Goal: Task Accomplishment & Management: Complete application form

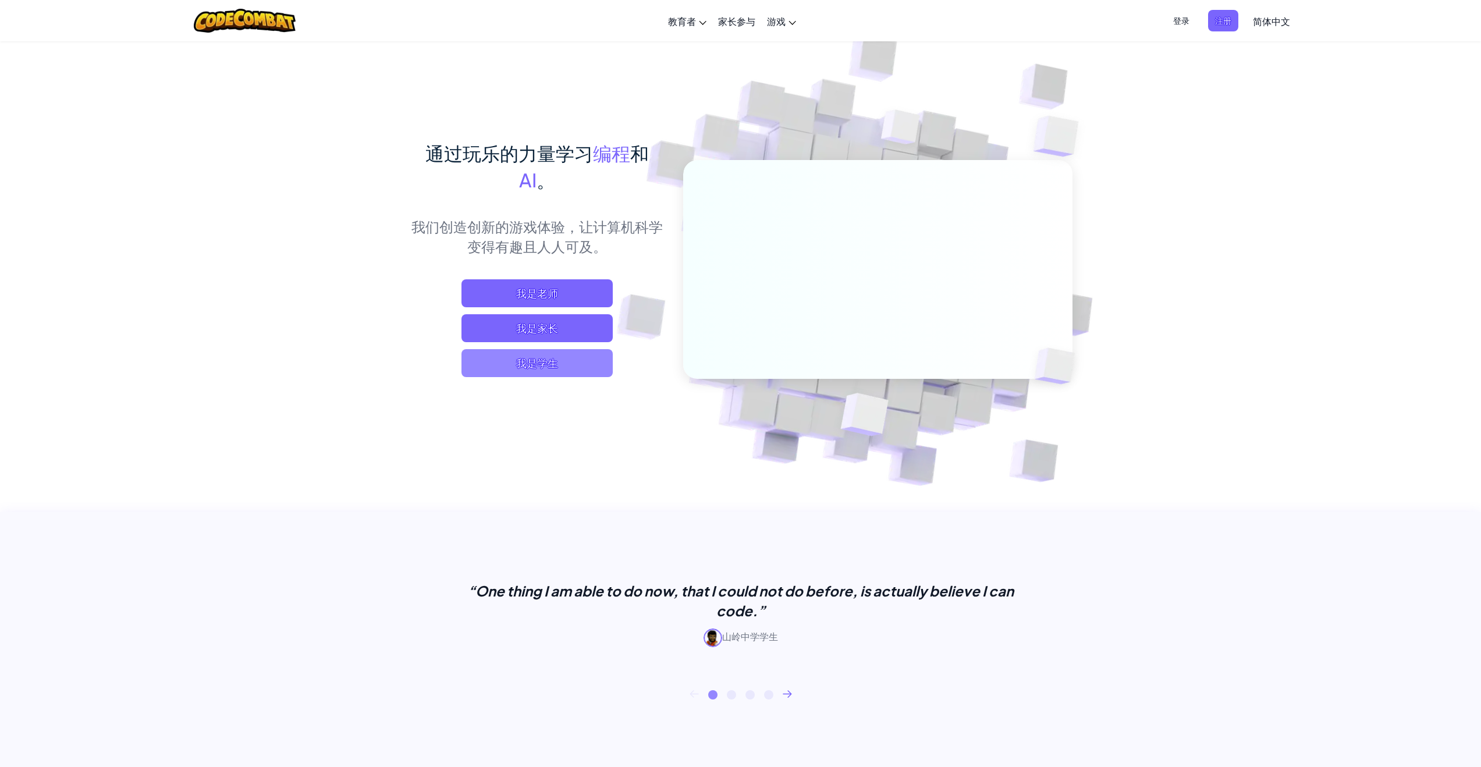
click at [577, 370] on span "我是学生" at bounding box center [536, 363] width 151 height 28
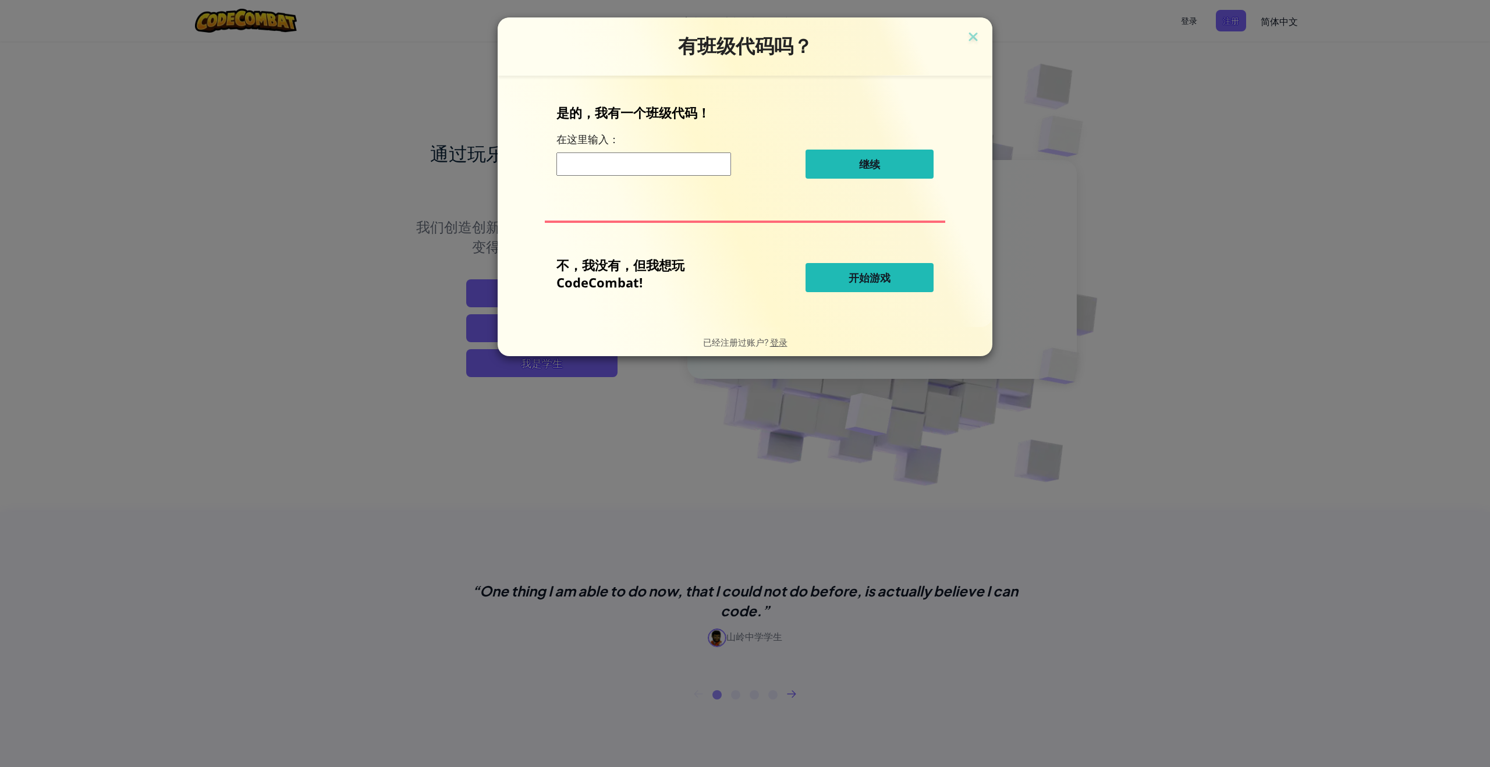
click at [670, 170] on input at bounding box center [643, 163] width 175 height 23
type input "testingmom"
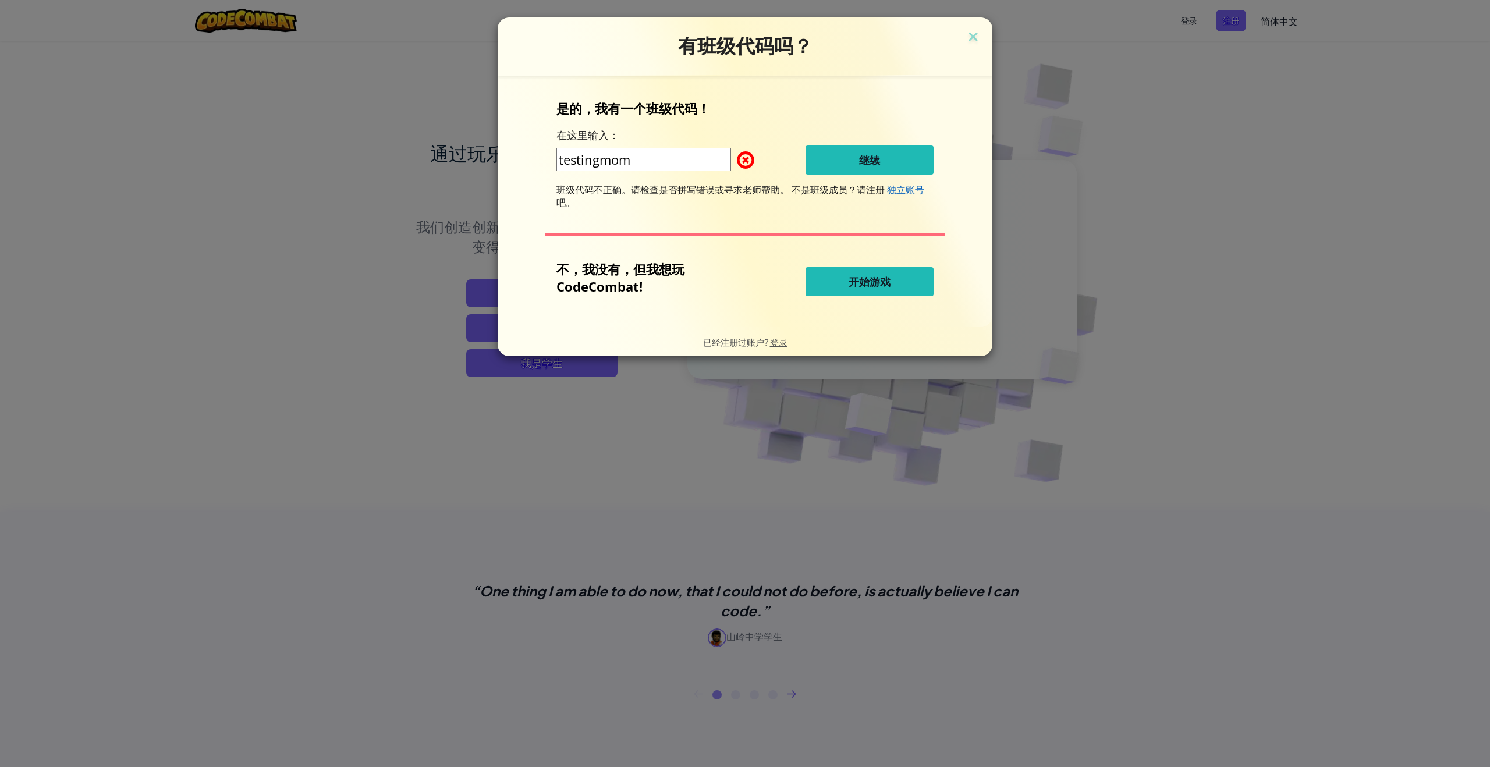
click at [1226, 25] on div "有班级代码吗？ 是的，我有一个班级代码！ 在这里输入： testingmom 继续 班级代码不正确。请检查是否拼写错误或寻求老师帮助。 不是班级成员？请注册 …" at bounding box center [745, 383] width 1490 height 767
click at [976, 37] on img at bounding box center [972, 37] width 15 height 17
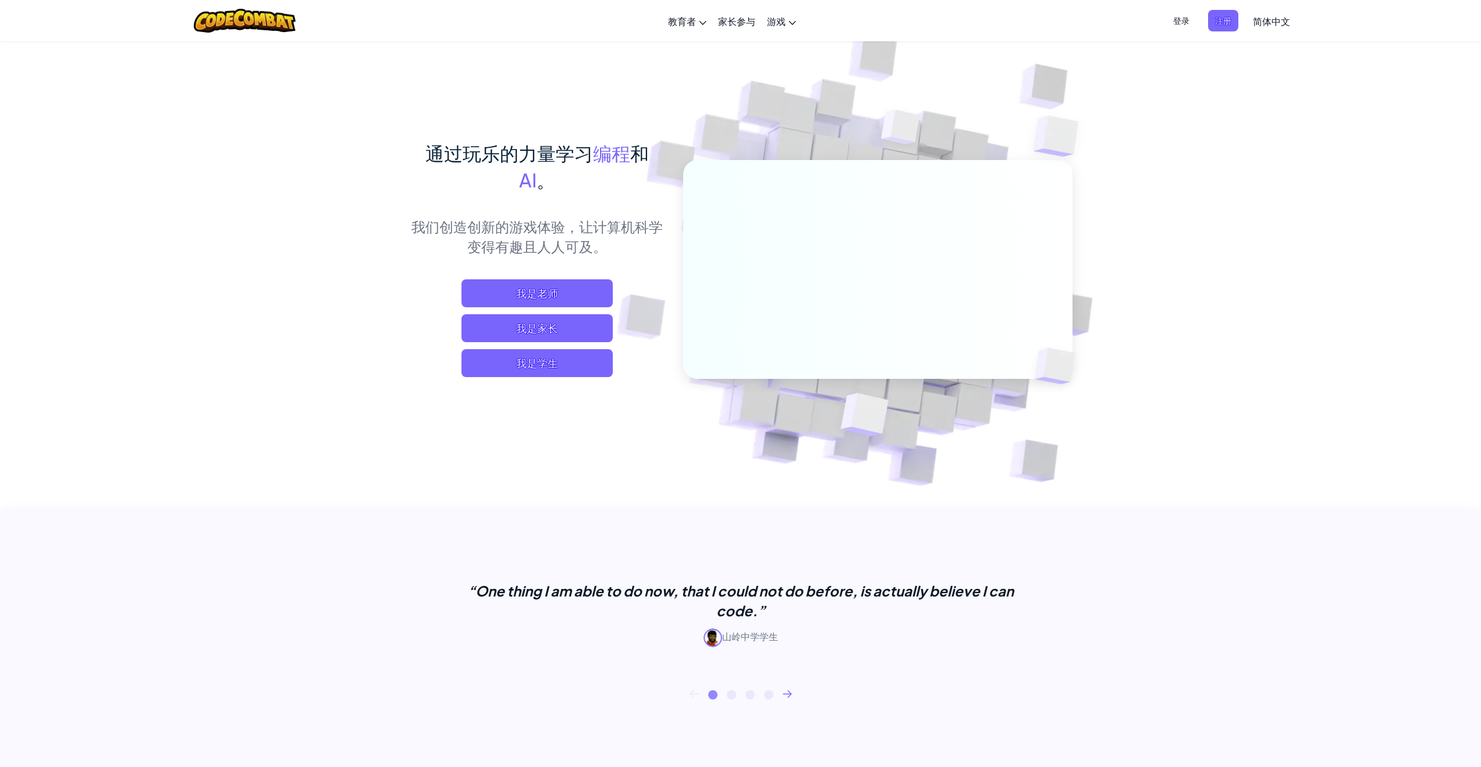
click at [1182, 20] on span "登录" at bounding box center [1181, 21] width 30 height 22
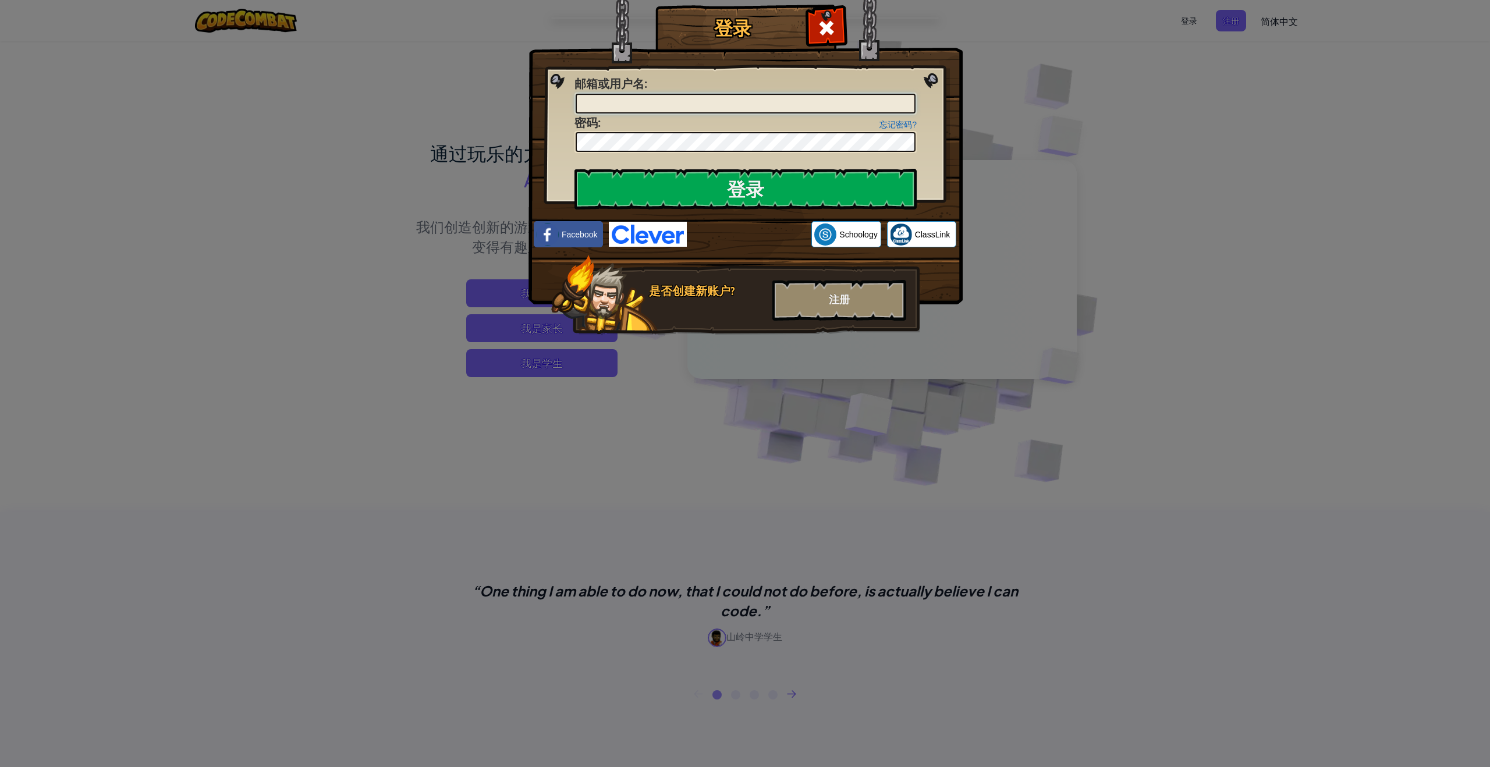
type input "AndyTM070625"
click at [747, 194] on input "登录" at bounding box center [745, 189] width 342 height 41
